Goal: Ask a question

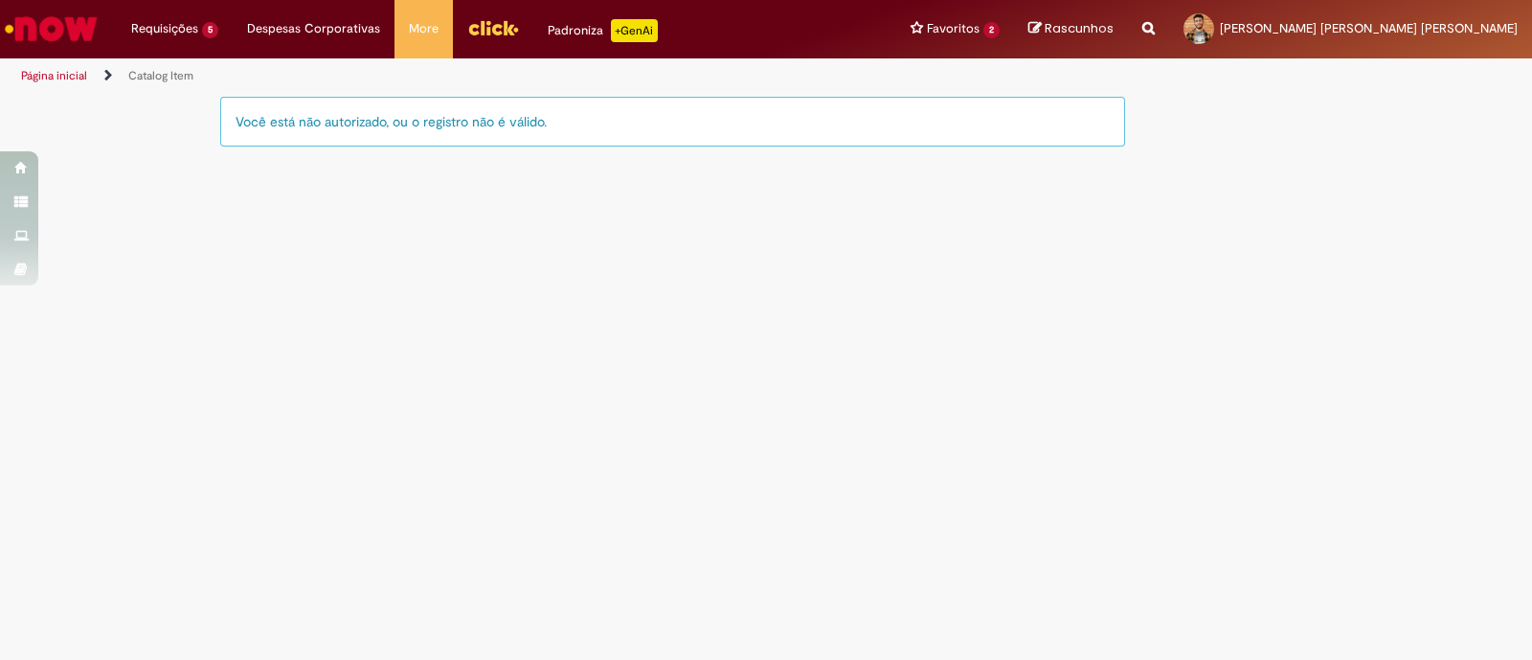
click at [52, 14] on img "Ir para a Homepage" at bounding box center [51, 29] width 99 height 38
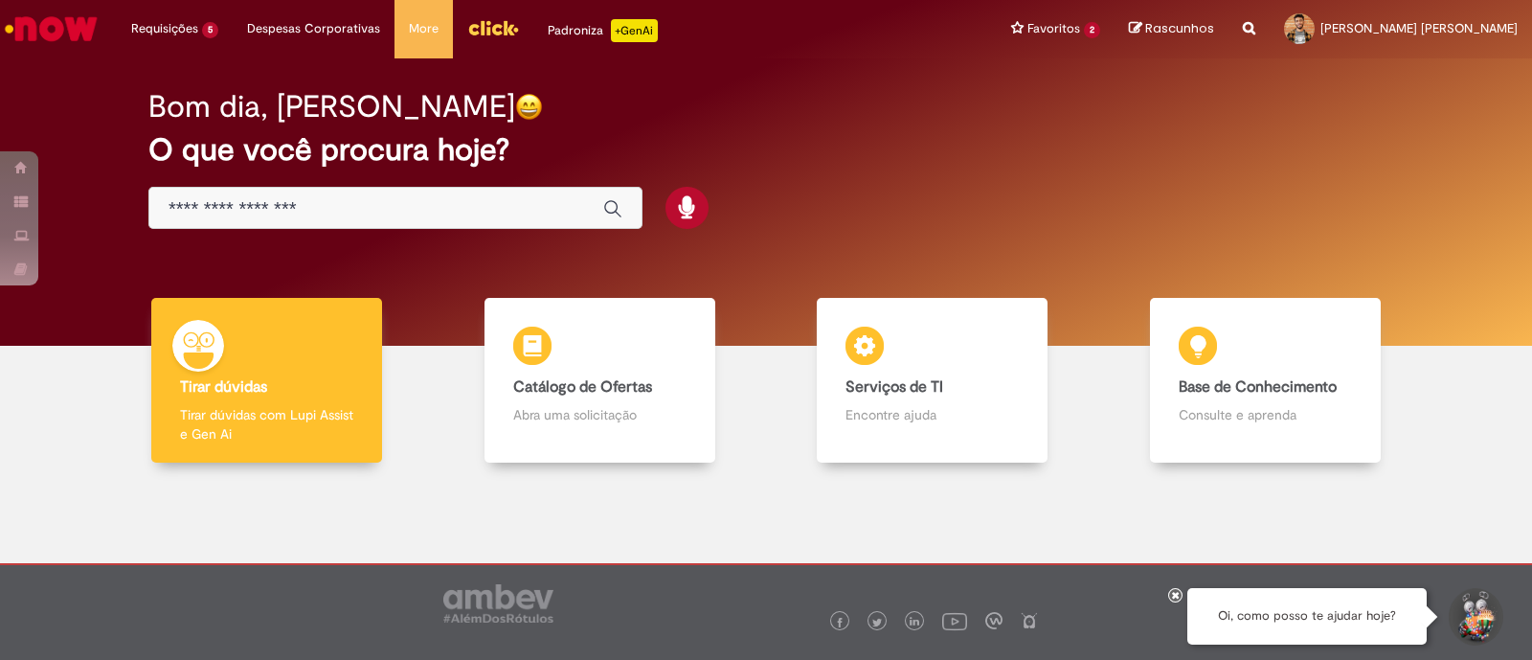
click at [479, 208] on input "Basta digitar aqui" at bounding box center [377, 209] width 416 height 22
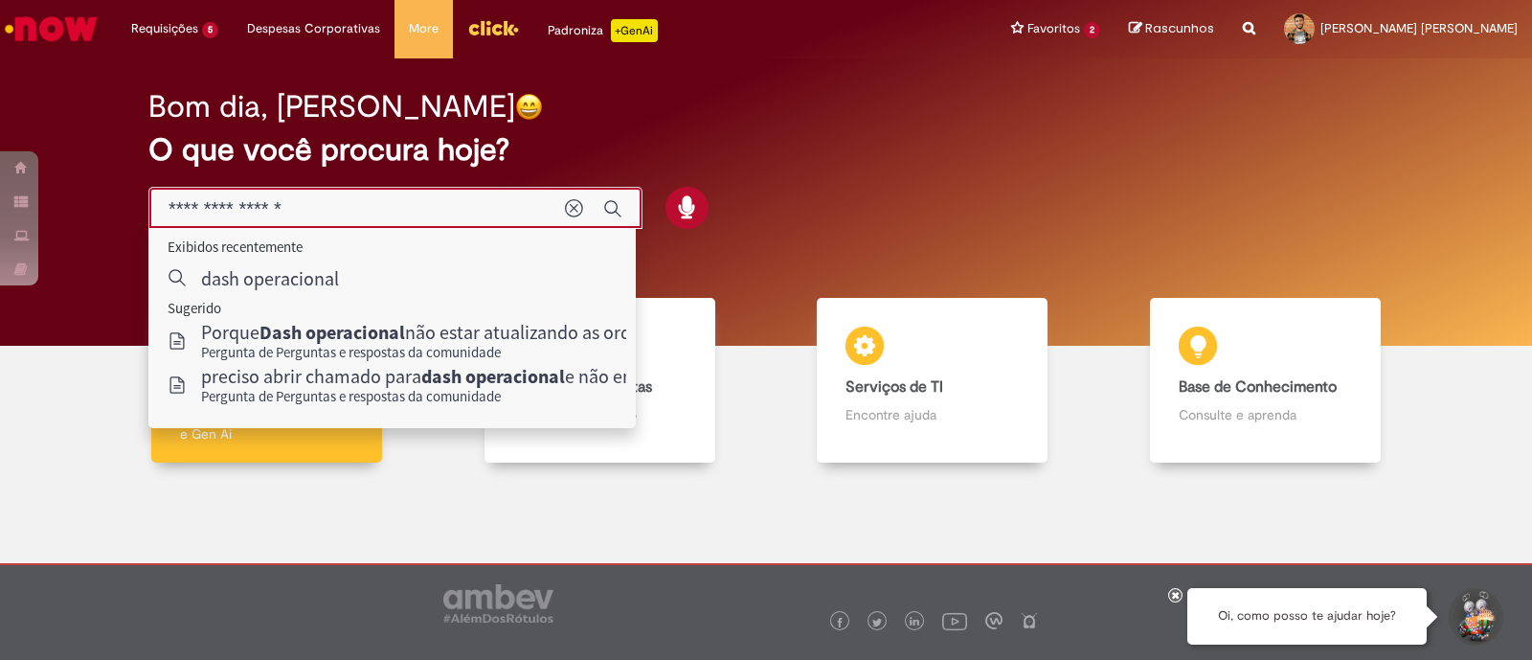
type input "**********"
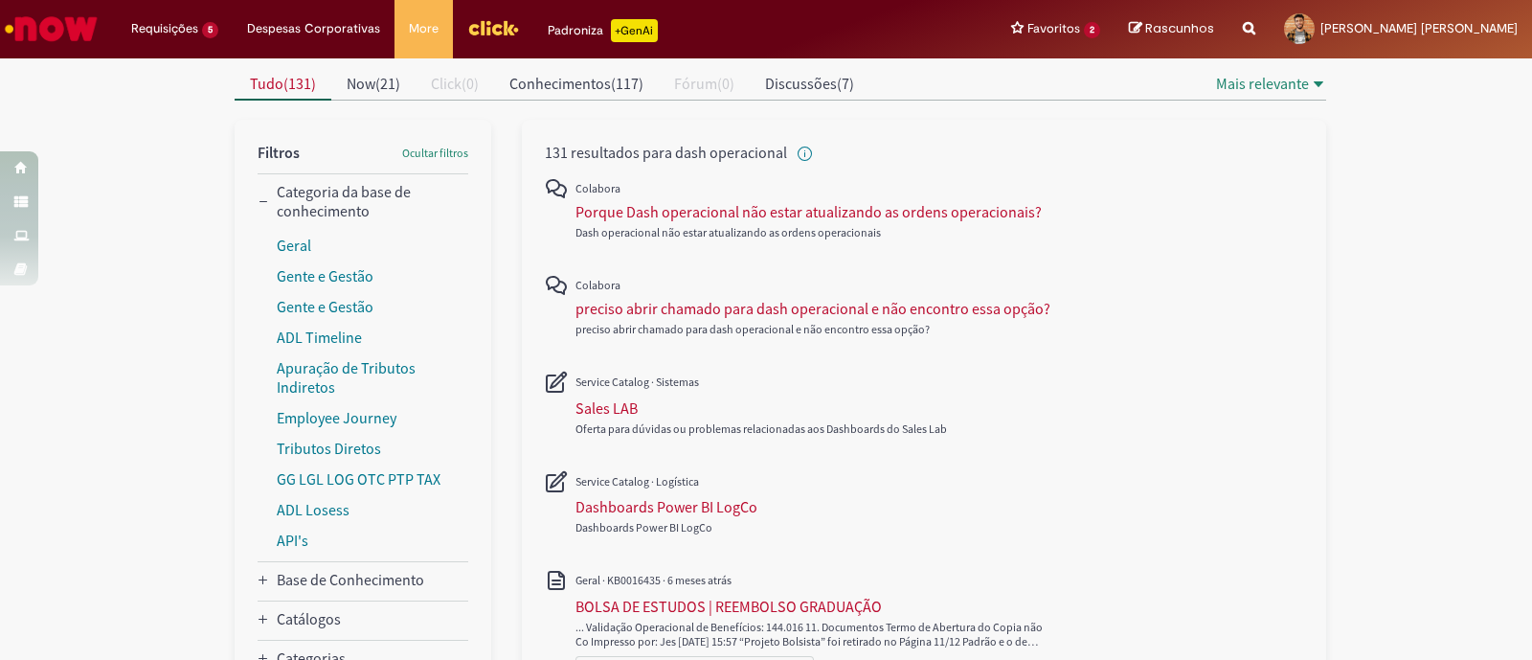
scroll to position [179, 0]
click at [651, 302] on div "preciso abrir chamado para dash operacional e não encontro essa opção?" at bounding box center [812, 307] width 475 height 19
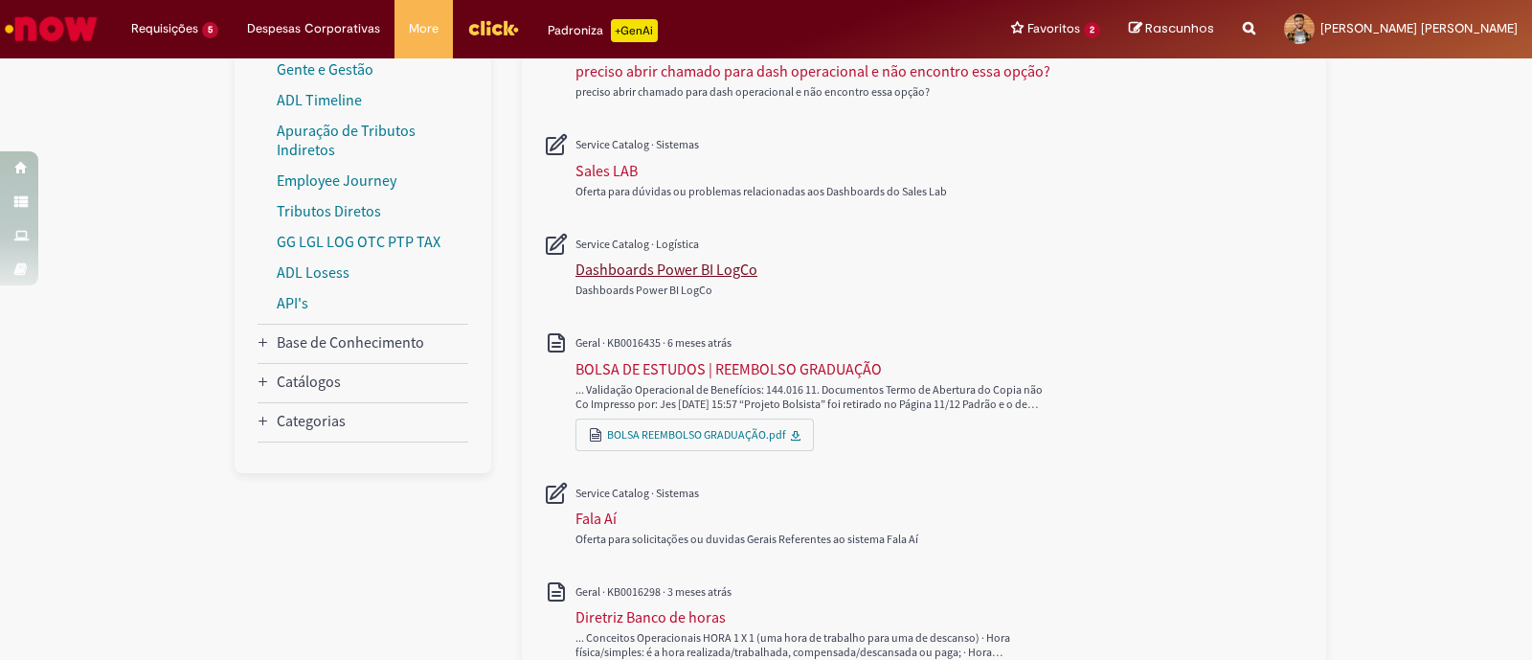
scroll to position [392, 0]
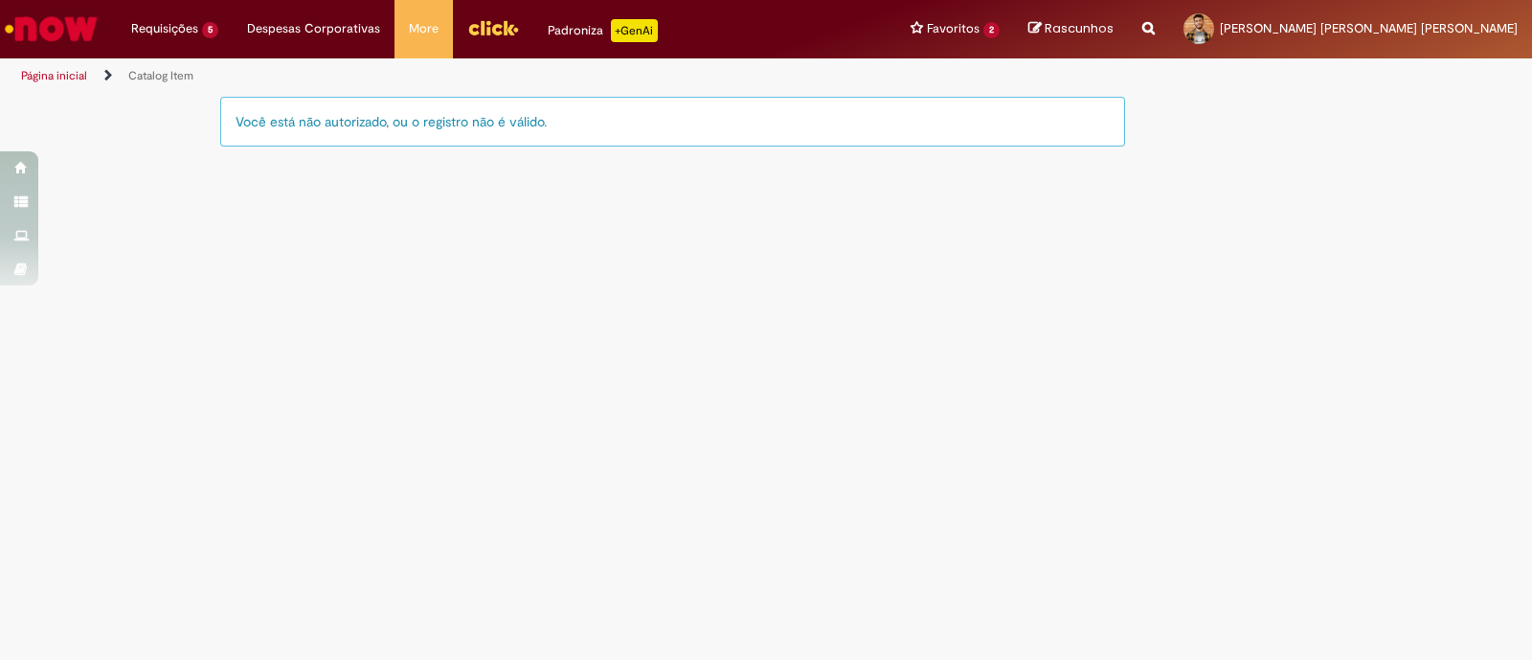
drag, startPoint x: 550, startPoint y: 122, endPoint x: 264, endPoint y: 122, distance: 286.3
click at [264, 122] on div "Você está não autorizado, ou o registro não é válido." at bounding box center [672, 122] width 905 height 50
